Goal: Transaction & Acquisition: Purchase product/service

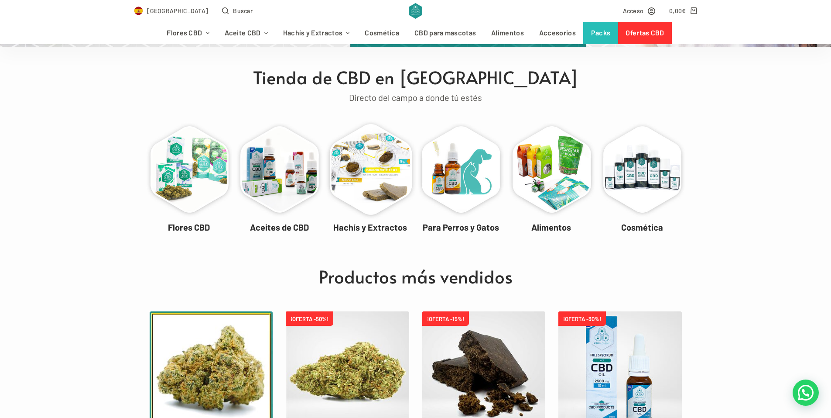
scroll to position [262, 0]
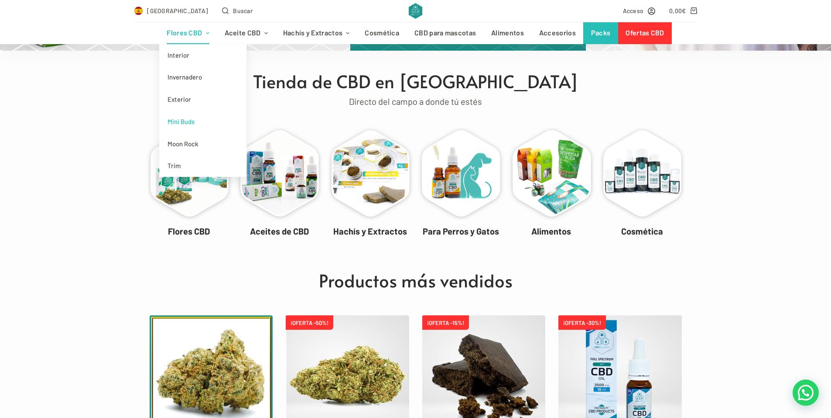
click at [192, 123] on link "Mini Buds" at bounding box center [202, 121] width 87 height 22
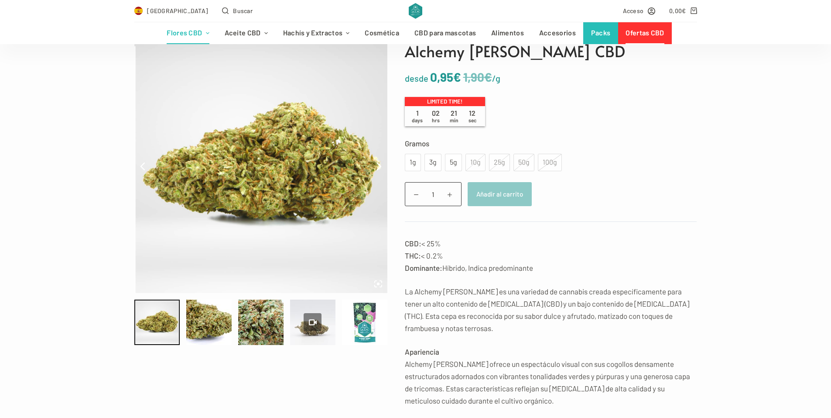
scroll to position [44, 0]
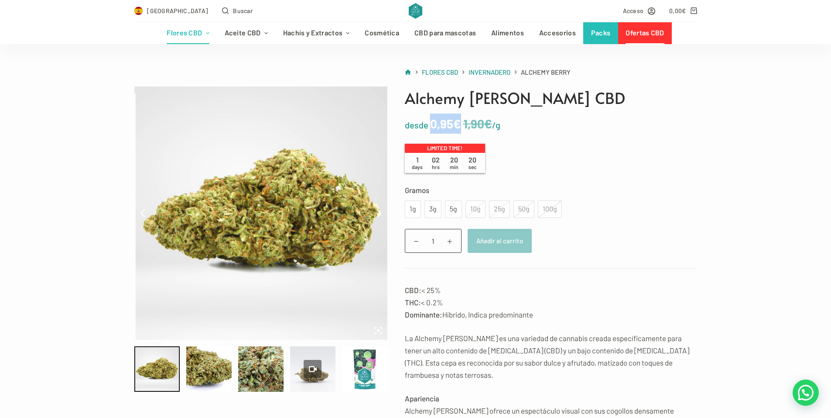
drag, startPoint x: 460, startPoint y: 124, endPoint x: 435, endPoint y: 124, distance: 25.7
click at [435, 124] on bdi "0,95 €" at bounding box center [445, 123] width 31 height 15
click at [455, 210] on div "5g" at bounding box center [453, 208] width 7 height 11
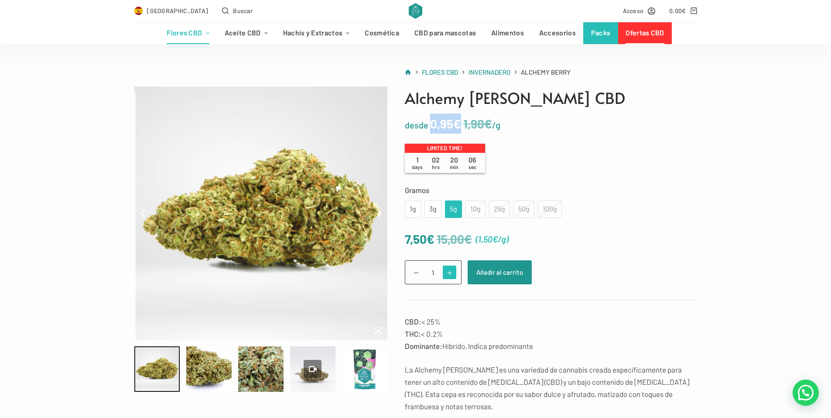
click at [451, 269] on span at bounding box center [450, 272] width 14 height 14
type input "2"
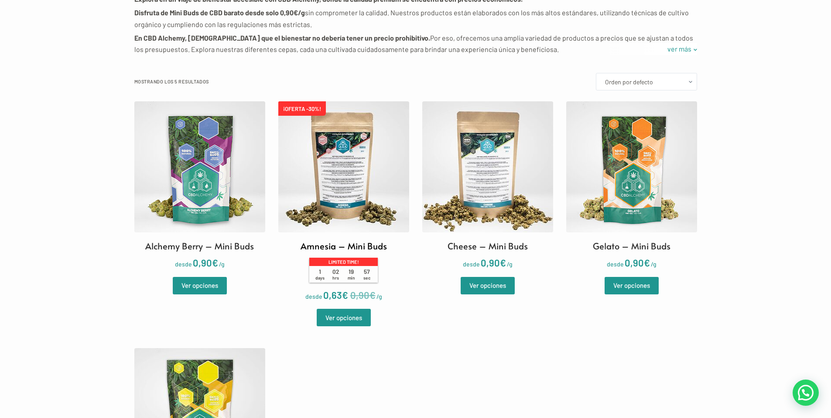
scroll to position [218, 0]
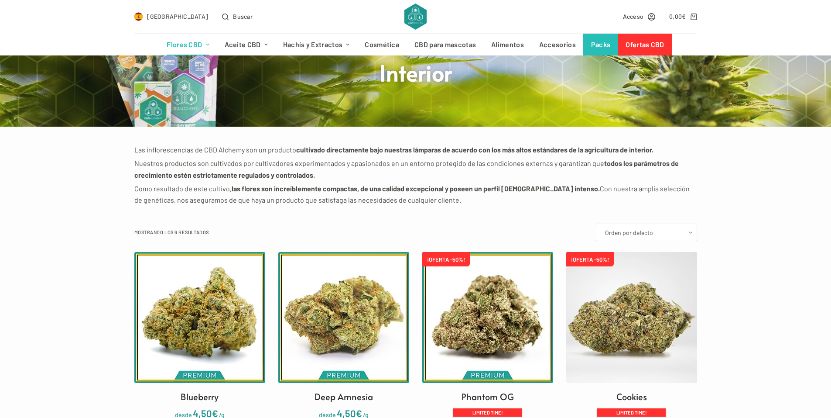
scroll to position [175, 0]
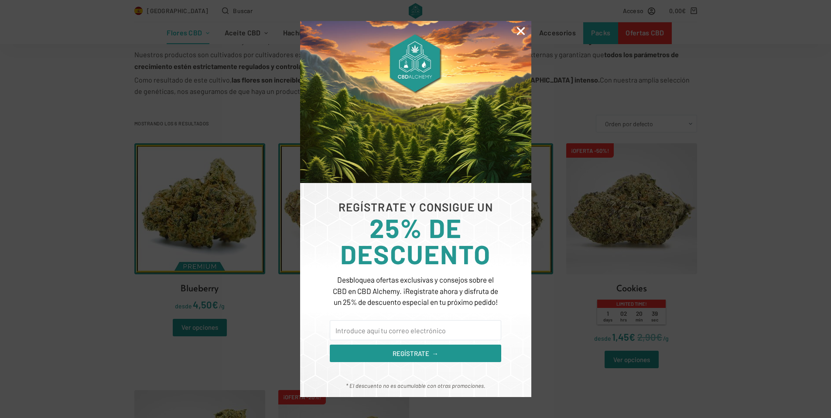
click at [519, 33] on icon "Close" at bounding box center [520, 30] width 11 height 11
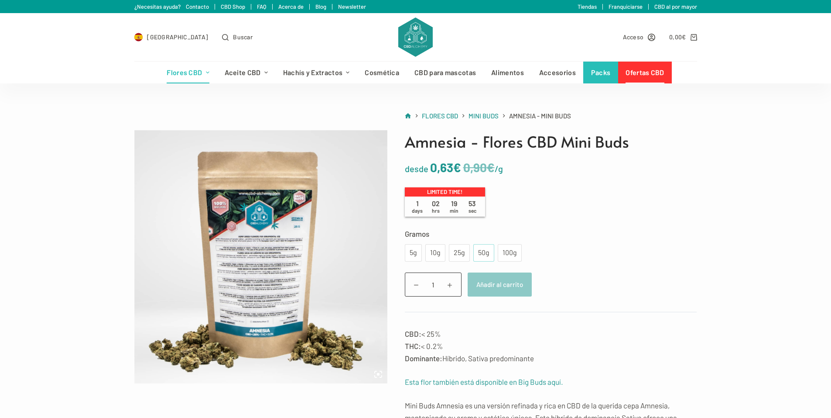
click at [482, 250] on div "50g" at bounding box center [484, 252] width 10 height 11
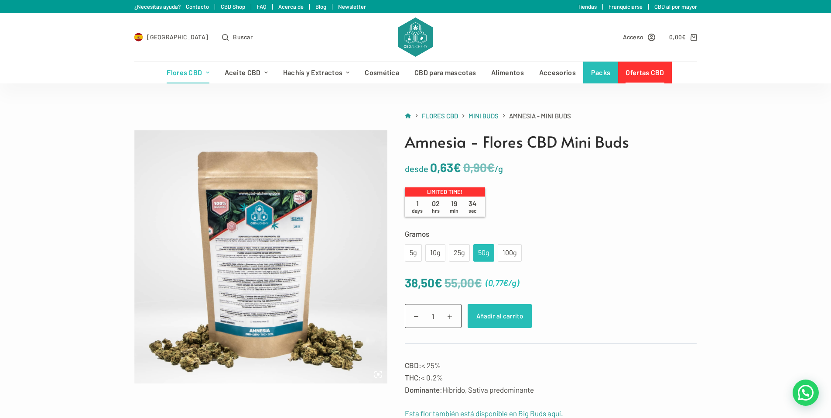
click at [493, 312] on button "Añadir al carrito" at bounding box center [500, 316] width 64 height 24
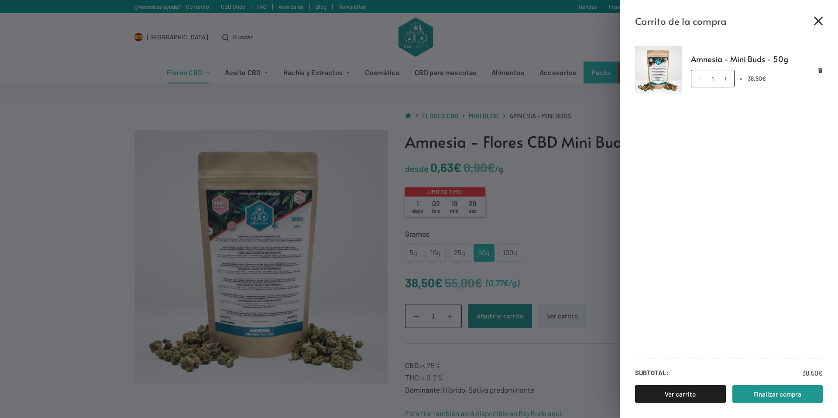
click at [817, 23] on icon "Cerrar el cajón del carrito" at bounding box center [818, 21] width 9 height 9
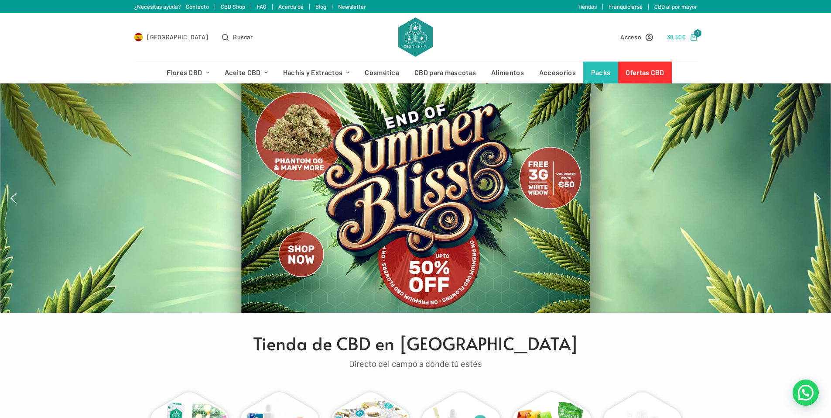
click at [696, 35] on span "1" at bounding box center [698, 33] width 8 height 8
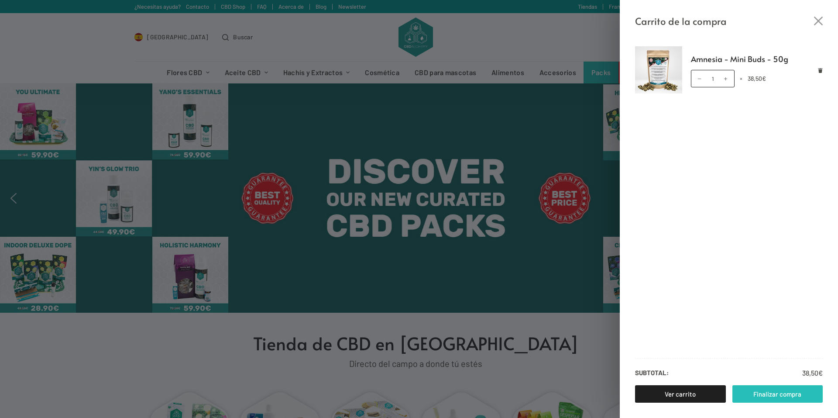
click at [789, 390] on link "Finalizar compra" at bounding box center [777, 393] width 91 height 17
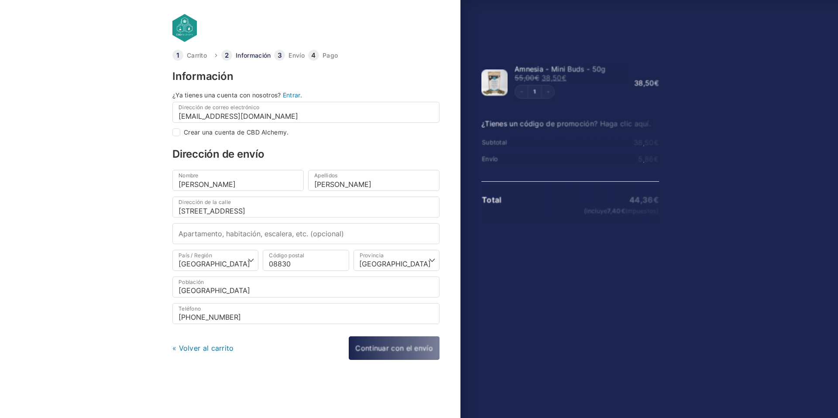
select select "B"
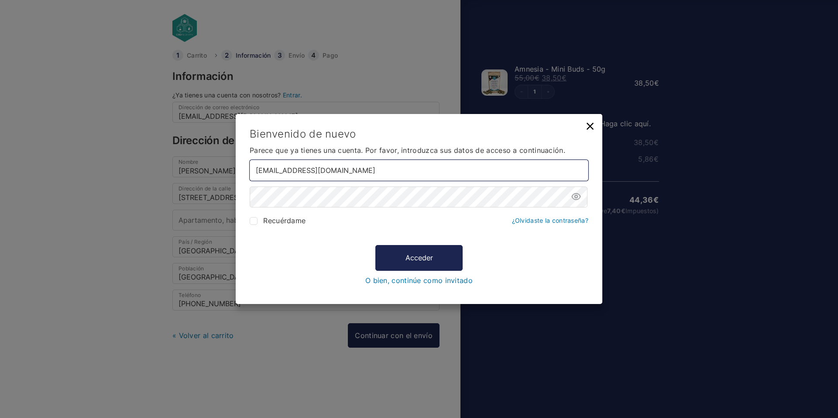
drag, startPoint x: 365, startPoint y: 172, endPoint x: 202, endPoint y: 170, distance: 163.6
click at [202, 170] on div "Bienvenido de nuevo Parece que ya tienes una cuenta. Por favor, introduzca sus …" at bounding box center [419, 209] width 838 height 418
type input "[PERSON_NAME][EMAIL_ADDRESS][PERSON_NAME][DOMAIN_NAME]"
click at [250, 220] on input "Recuérdame" at bounding box center [254, 221] width 8 height 8
checkbox input "true"
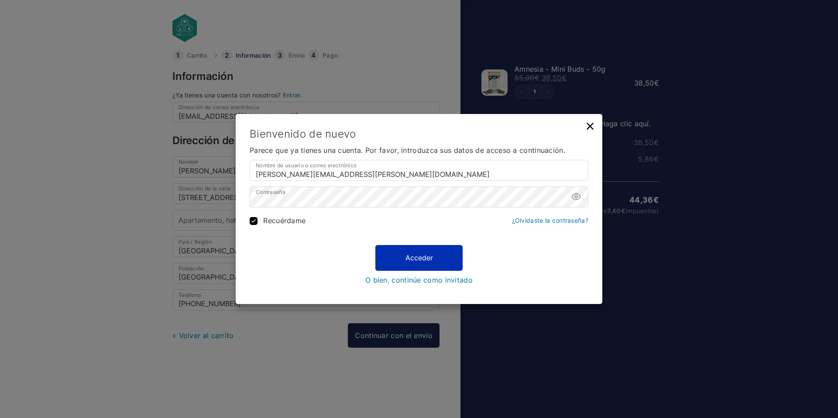
click at [399, 256] on button "Acceder" at bounding box center [418, 257] width 87 height 25
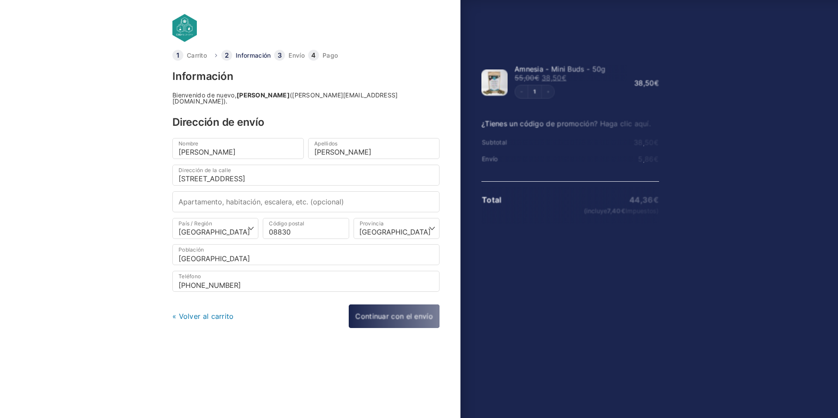
select select "B"
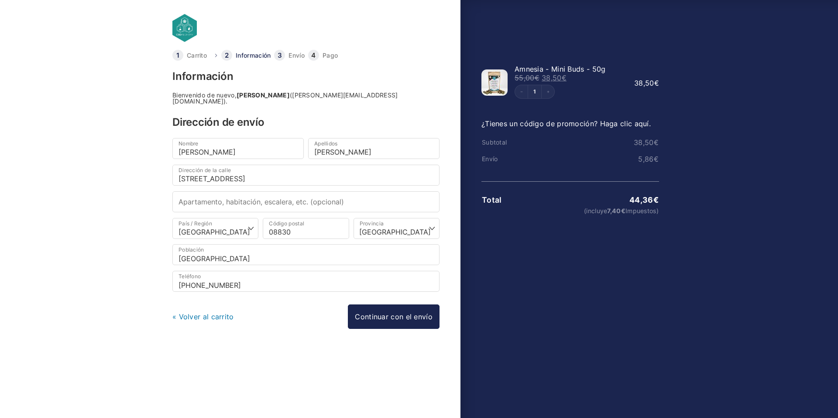
drag, startPoint x: 0, startPoint y: 0, endPoint x: 151, endPoint y: 226, distance: 271.2
click at [151, 226] on body "Carrito Información Envío Pago Información Bienvenido de nuevo, [PERSON_NAME] (…" at bounding box center [419, 195] width 838 height 390
click at [223, 197] on input "Apartamento, habitación, escalera, etc. (opcional)" at bounding box center [305, 201] width 267 height 21
click at [238, 171] on input "[STREET_ADDRESS]" at bounding box center [305, 174] width 267 height 21
drag, startPoint x: 247, startPoint y: 258, endPoint x: 243, endPoint y: 171, distance: 86.5
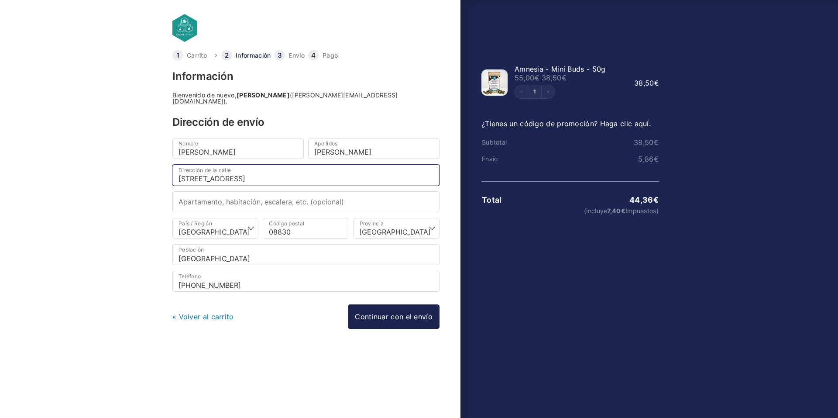
click at [243, 171] on input "[STREET_ADDRESS]" at bounding box center [305, 174] width 267 height 21
type input "[STREET_ADDRESS]"
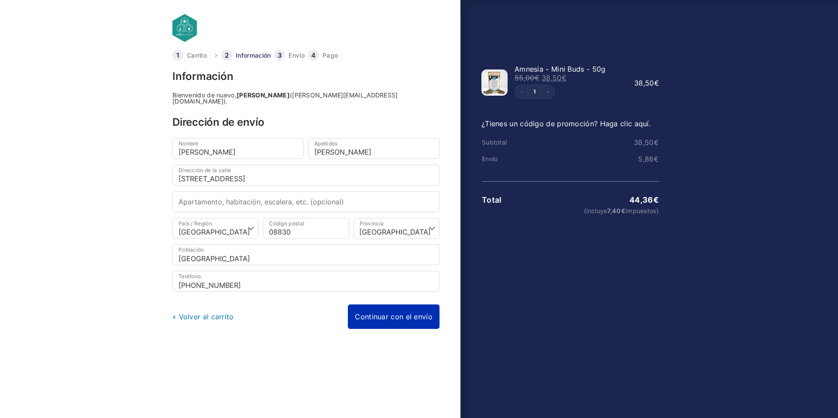
click at [406, 308] on link "Continuar con el envío" at bounding box center [394, 316] width 92 height 24
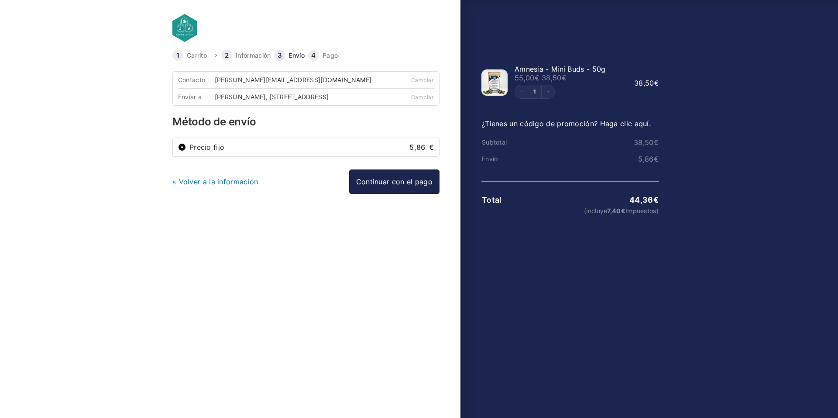
click at [182, 151] on input "Precio fijo 5,86 €" at bounding box center [182, 147] width 8 height 8
click at [386, 188] on link "Continuar con el pago" at bounding box center [394, 181] width 90 height 24
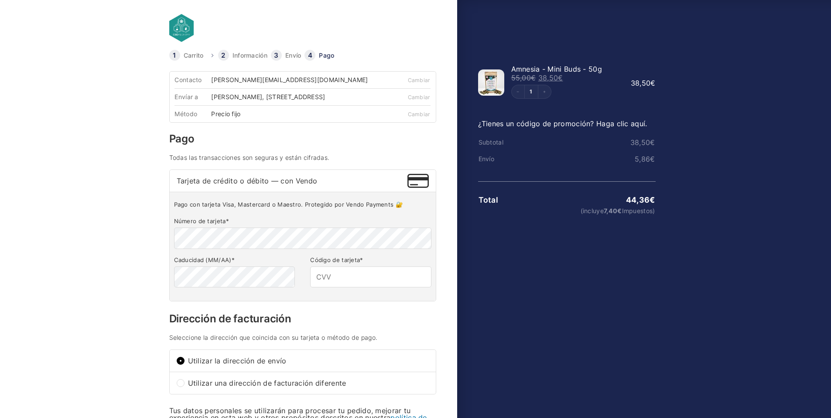
click at [367, 270] on p "Código de tarjeta *" at bounding box center [370, 270] width 121 height 34
click at [372, 275] on input "Código de tarjeta *" at bounding box center [370, 276] width 121 height 21
click at [388, 279] on input "Código de tarjeta *" at bounding box center [370, 276] width 121 height 21
type input "755"
click at [444, 273] on div "Carrito Información Envío Pago Información Bienvenido de nuevo, [PERSON_NAME] (…" at bounding box center [312, 314] width 290 height 528
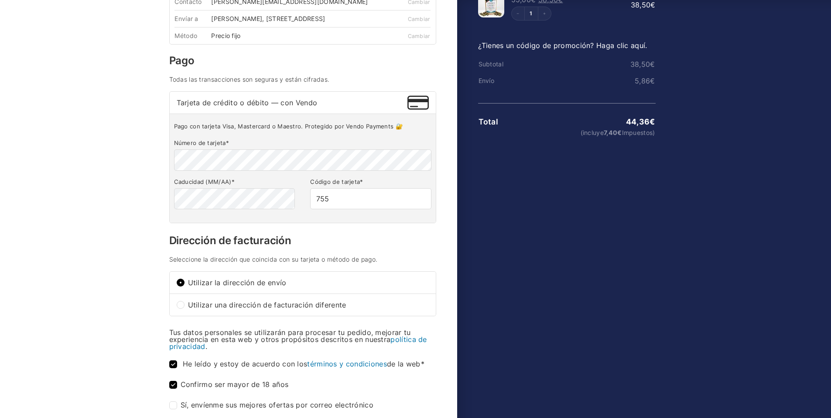
scroll to position [87, 0]
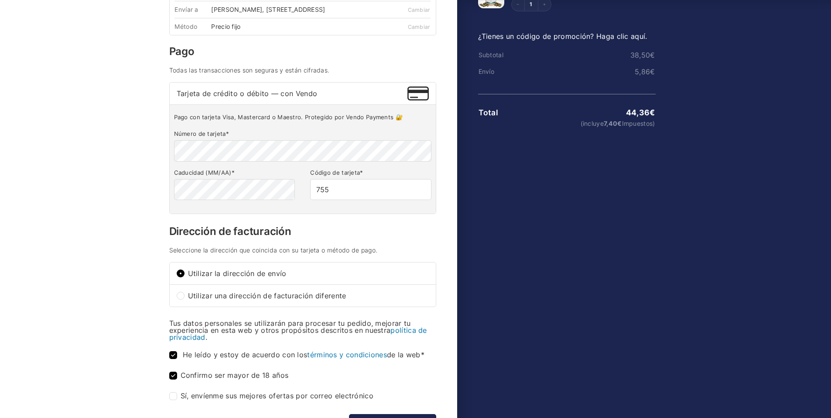
click at [179, 275] on div "Utilizar la dirección de envío" at bounding box center [303, 273] width 266 height 22
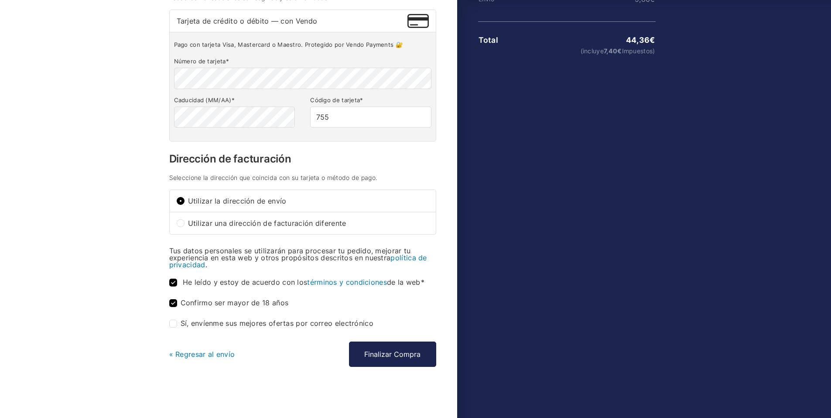
scroll to position [166, 0]
click at [381, 353] on button "Finalizar Compra" at bounding box center [392, 353] width 87 height 25
